Goal: Transaction & Acquisition: Purchase product/service

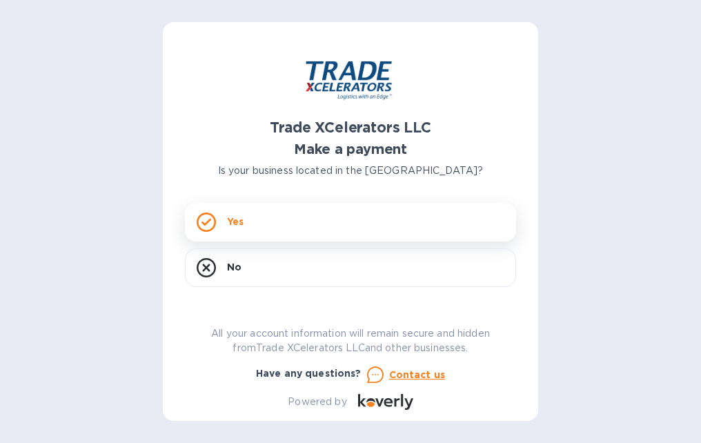
click at [226, 221] on div "Yes" at bounding box center [350, 222] width 331 height 39
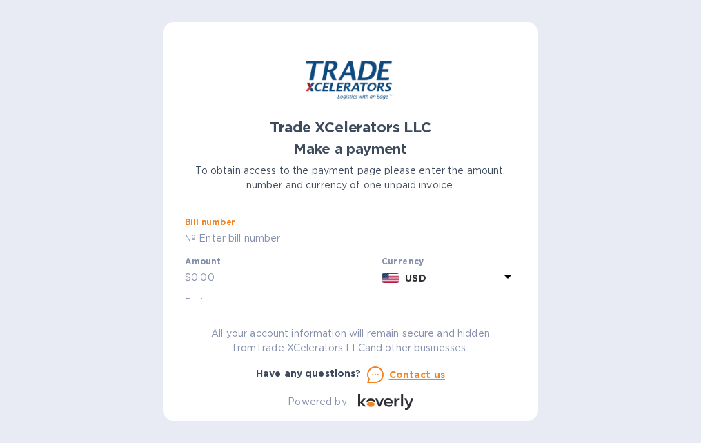
click at [232, 241] on input "text" at bounding box center [356, 238] width 320 height 21
type input "6507581-1"
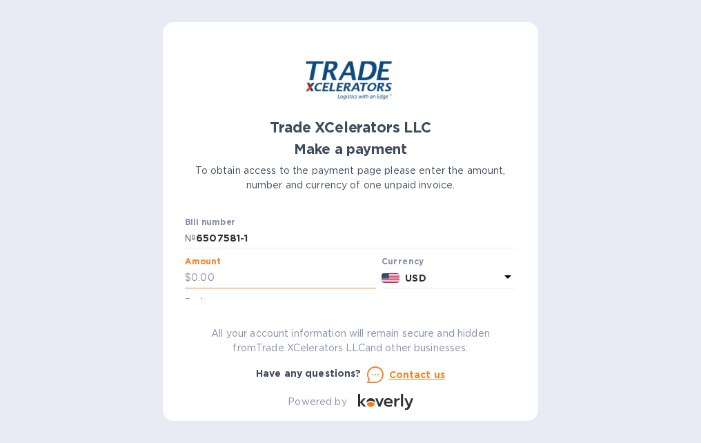
click at [246, 283] on input "text" at bounding box center [283, 278] width 185 height 21
type input "4,991.05"
click at [439, 279] on p "USD" at bounding box center [452, 278] width 94 height 14
click at [439, 279] on div "Currencies" at bounding box center [390, 308] width 217 height 59
click at [434, 268] on div "Currencies Popular currencies EUR Euro GBP British Pound USD United States Doll…" at bounding box center [391, 383] width 250 height 230
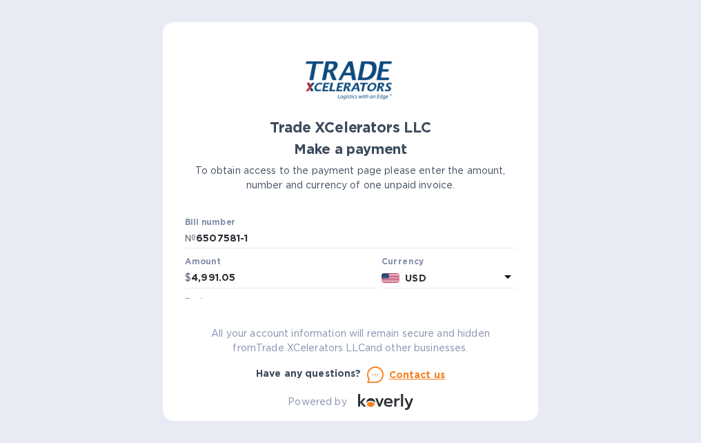
click at [417, 261] on b "Currency" at bounding box center [402, 261] width 43 height 10
click at [286, 279] on input "4,991.05" at bounding box center [283, 278] width 185 height 21
click at [440, 283] on p "USD" at bounding box center [452, 278] width 94 height 14
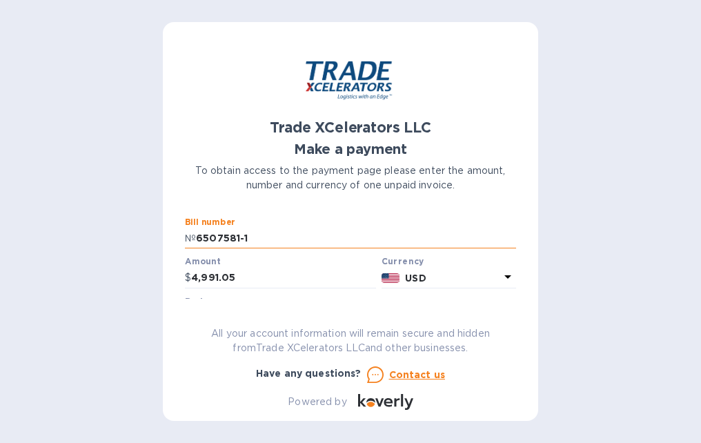
click at [394, 234] on input "6507581-1" at bounding box center [356, 238] width 320 height 21
click at [252, 234] on input "6507581-1" at bounding box center [356, 238] width 320 height 21
click at [281, 270] on input "4,991.05" at bounding box center [283, 278] width 185 height 21
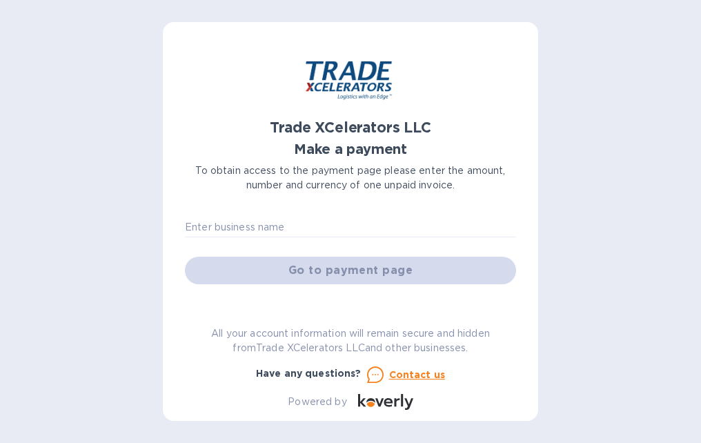
scroll to position [43, 0]
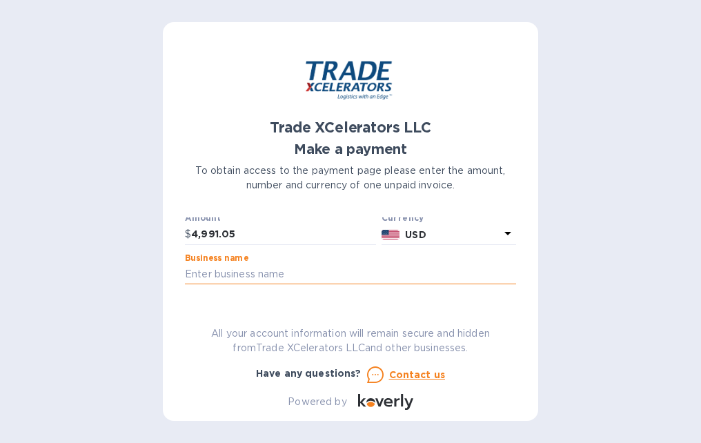
click at [339, 267] on input "text" at bounding box center [350, 274] width 331 height 21
type input "AUTO PARTS DEL ESTE"
click at [185, 303] on button "Go to payment page" at bounding box center [350, 317] width 331 height 28
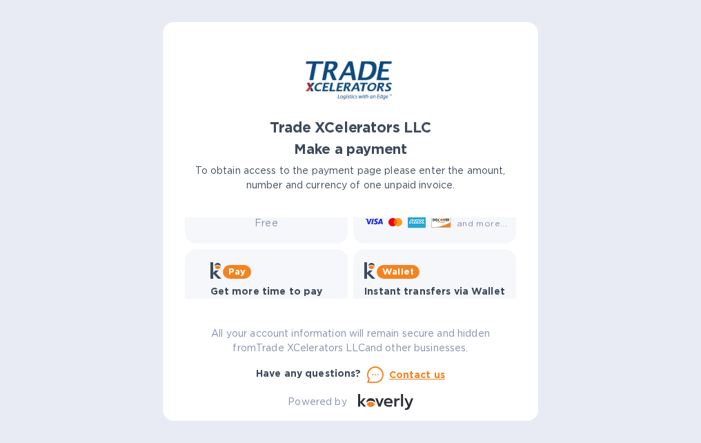
scroll to position [286, 0]
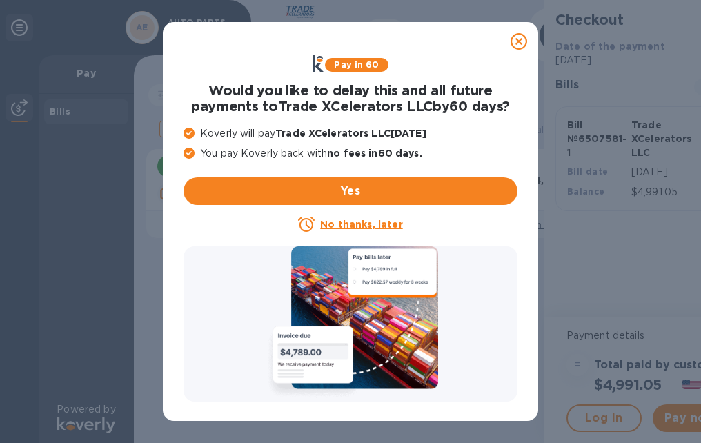
click at [354, 222] on u "No thanks, later" at bounding box center [361, 224] width 82 height 11
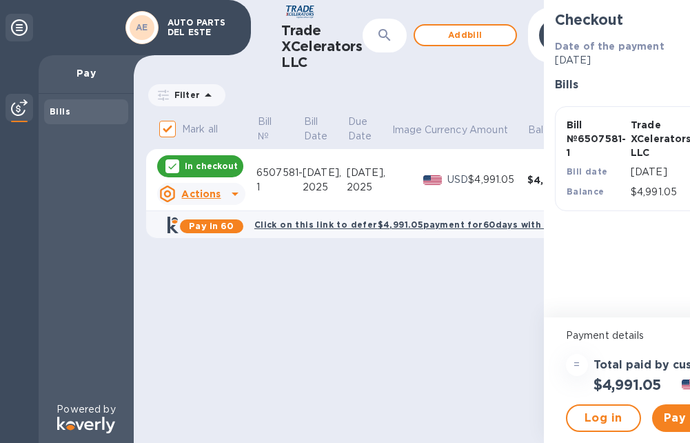
scroll to position [0, 61]
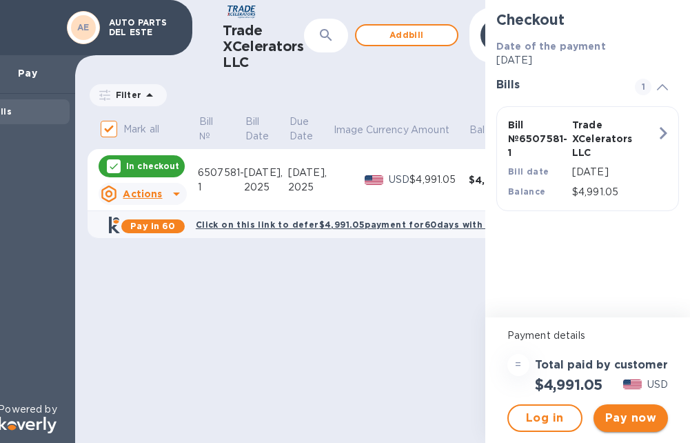
click at [633, 410] on span "Pay now" at bounding box center [631, 418] width 53 height 17
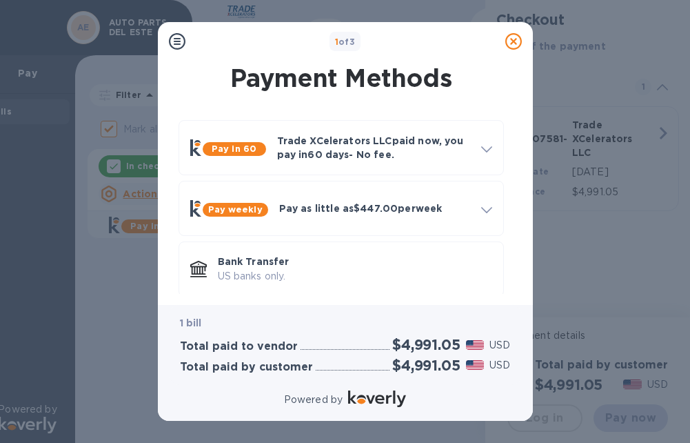
scroll to position [74, 0]
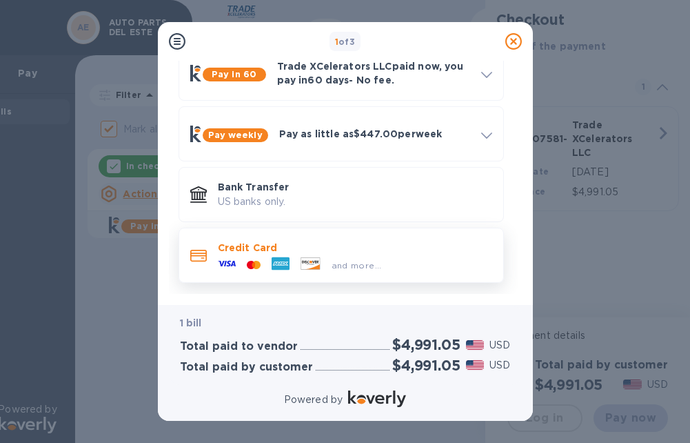
click at [259, 257] on div "and more..." at bounding box center [299, 264] width 175 height 21
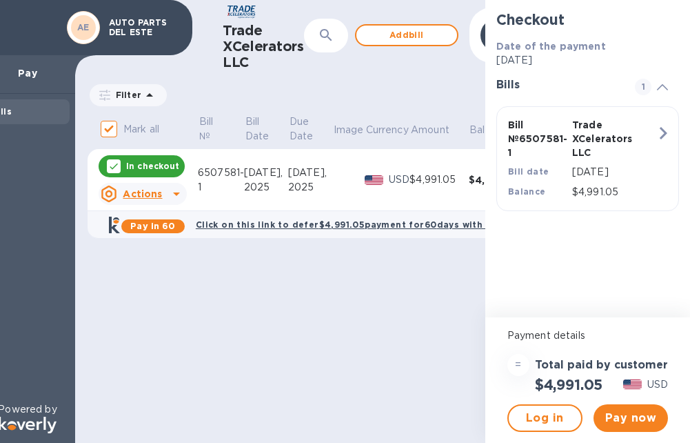
scroll to position [10, 0]
